Goal: Task Accomplishment & Management: Manage account settings

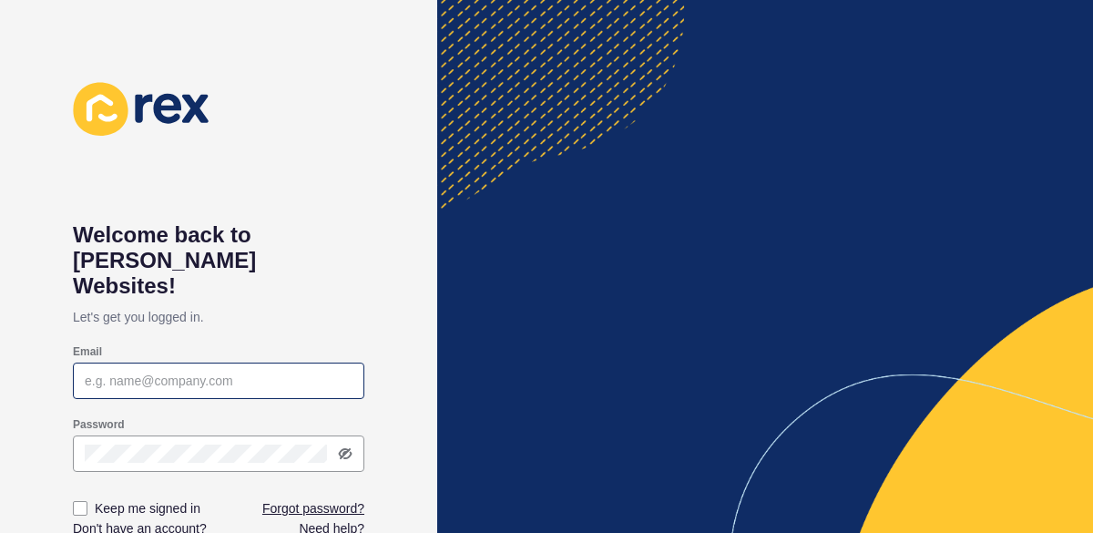
click at [128, 363] on div at bounding box center [219, 381] width 292 height 36
type input "[PERSON_NAME][EMAIL_ADDRESS][DOMAIN_NAME]"
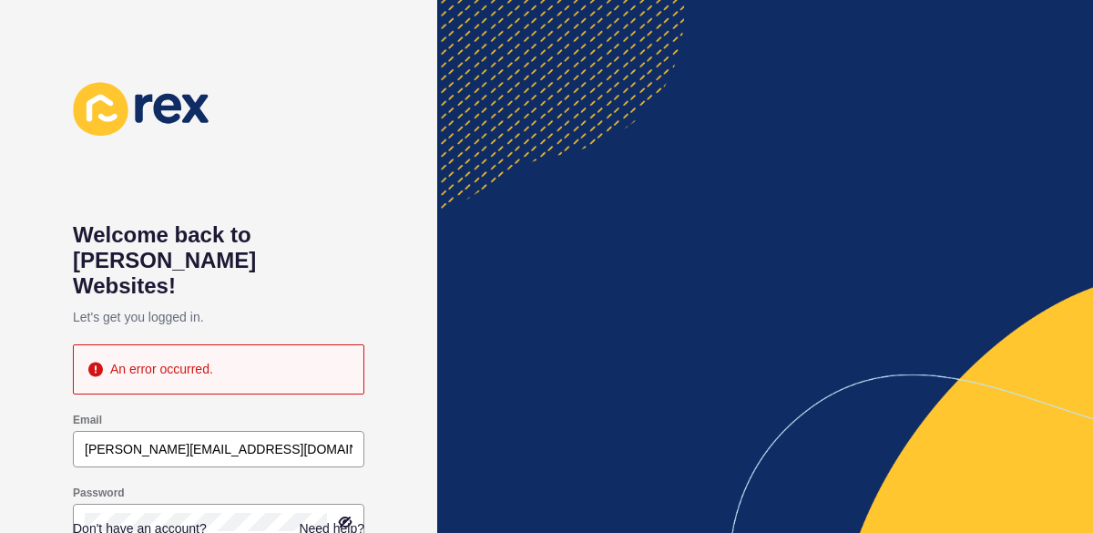
click at [418, 415] on div "Welcome back to Rex Websites! Let's get you logged in. An error occurred. Email…" at bounding box center [218, 266] width 437 height 533
click at [347, 515] on icon at bounding box center [345, 522] width 15 height 15
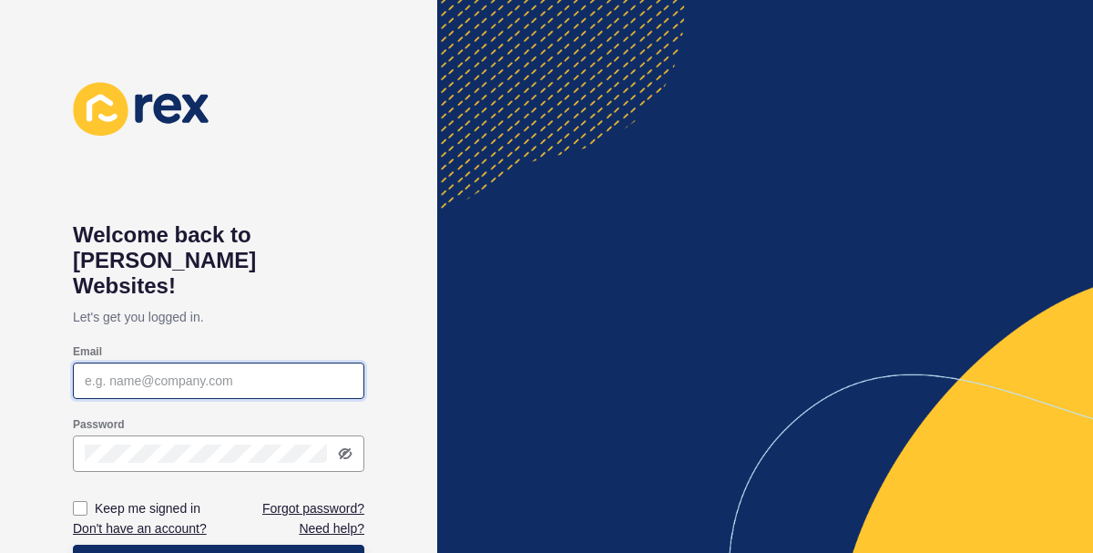
click at [137, 372] on input "Email" at bounding box center [219, 381] width 268 height 18
type input "[PERSON_NAME][EMAIL_ADDRESS][DOMAIN_NAME]"
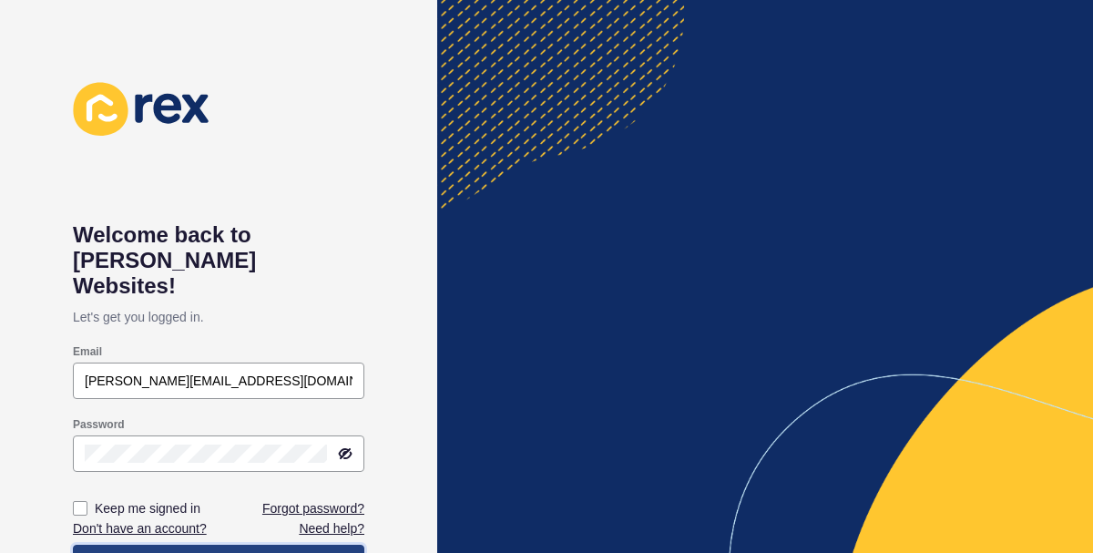
click at [157, 532] on button "Log in" at bounding box center [219, 563] width 292 height 36
